Goal: Find contact information: Find contact information

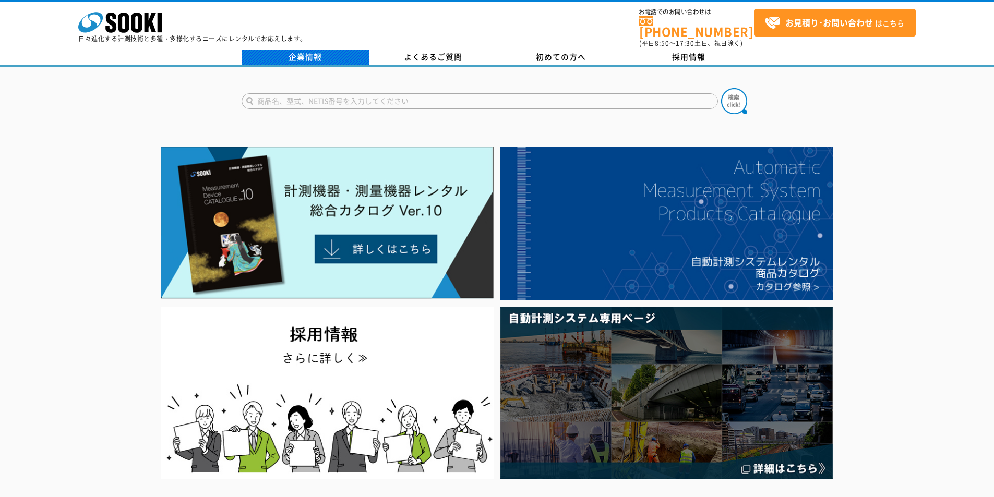
click at [318, 53] on link "企業情報" at bounding box center [306, 58] width 128 height 16
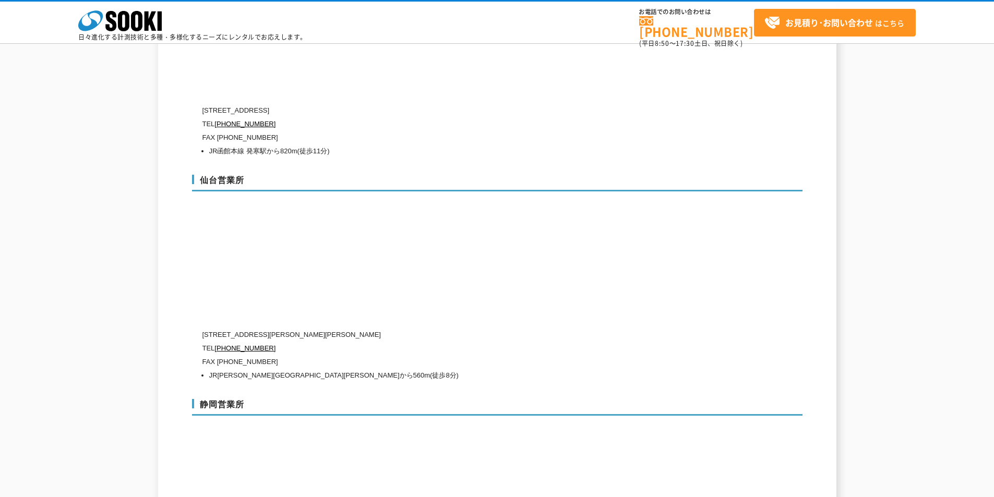
scroll to position [3183, 0]
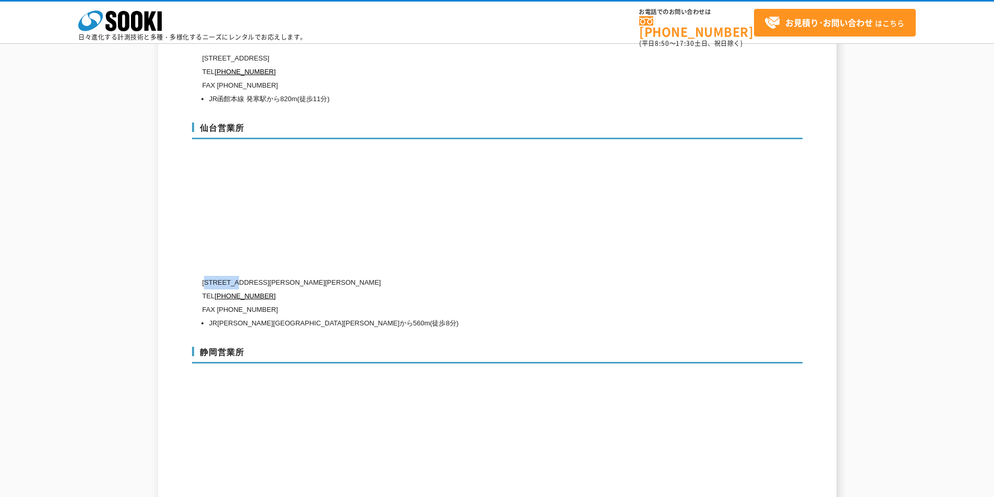
drag, startPoint x: 209, startPoint y: 260, endPoint x: 240, endPoint y: 263, distance: 30.9
click at [240, 276] on p "[STREET_ADDRESS][PERSON_NAME][PERSON_NAME]" at bounding box center [452, 283] width 501 height 14
copy p "983-0014"
